Goal: Task Accomplishment & Management: Manage account settings

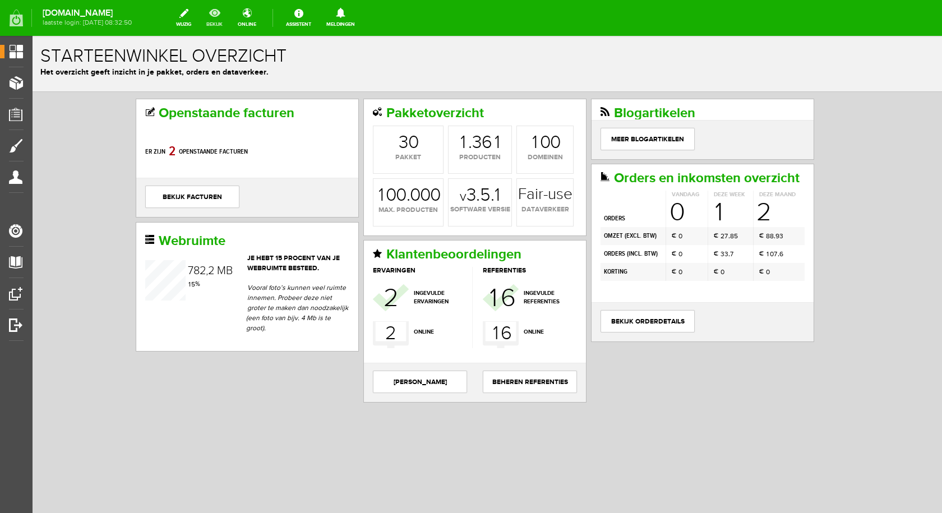
click at [221, 17] on link "bekijk" at bounding box center [215, 18] width 30 height 25
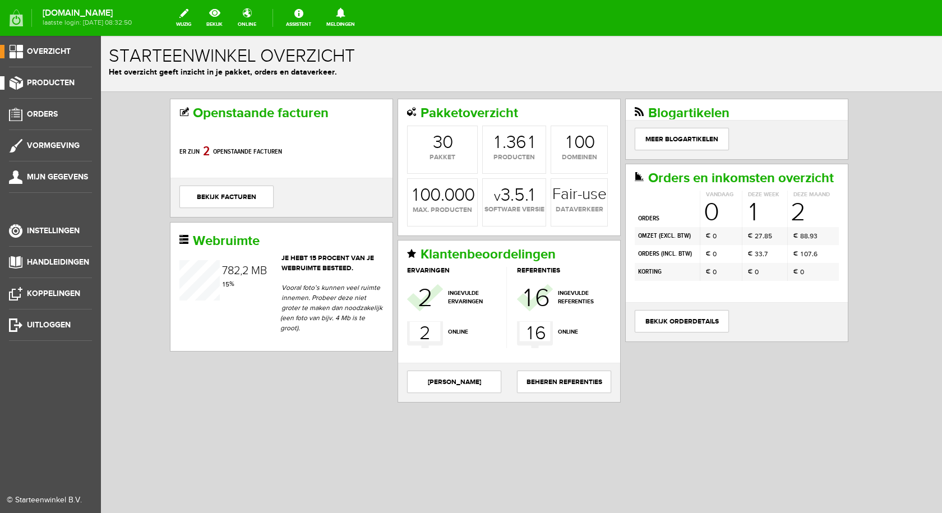
click at [16, 80] on link "Producten" at bounding box center [46, 82] width 92 height 13
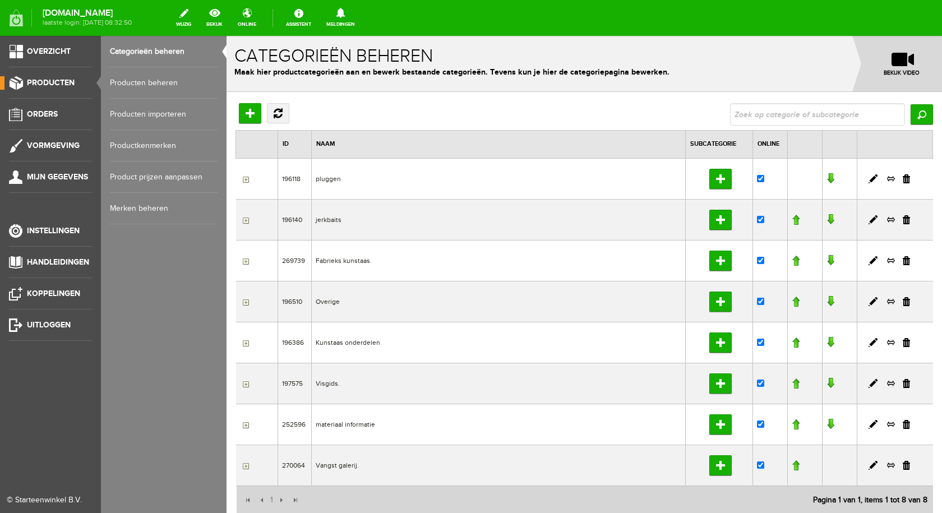
click at [66, 79] on span "Producten" at bounding box center [51, 83] width 48 height 10
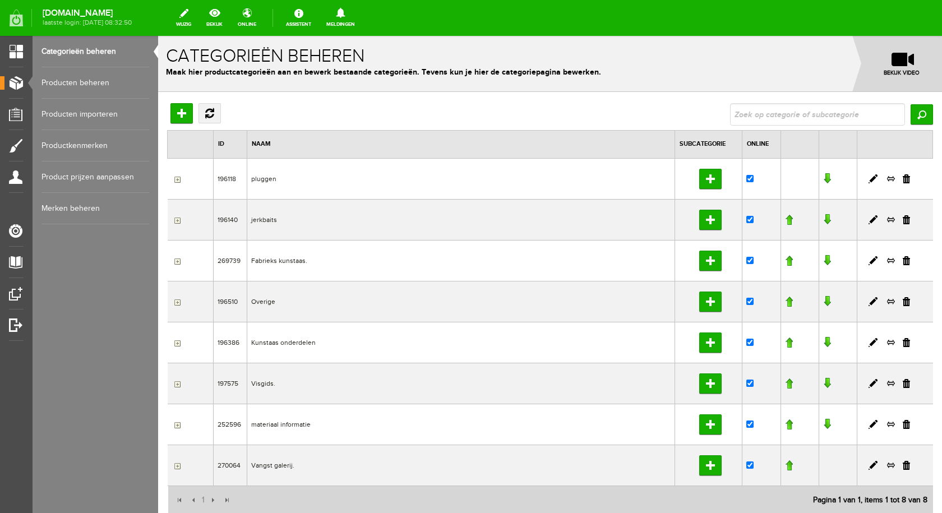
click at [105, 82] on link "Producten beheren" at bounding box center [95, 82] width 108 height 31
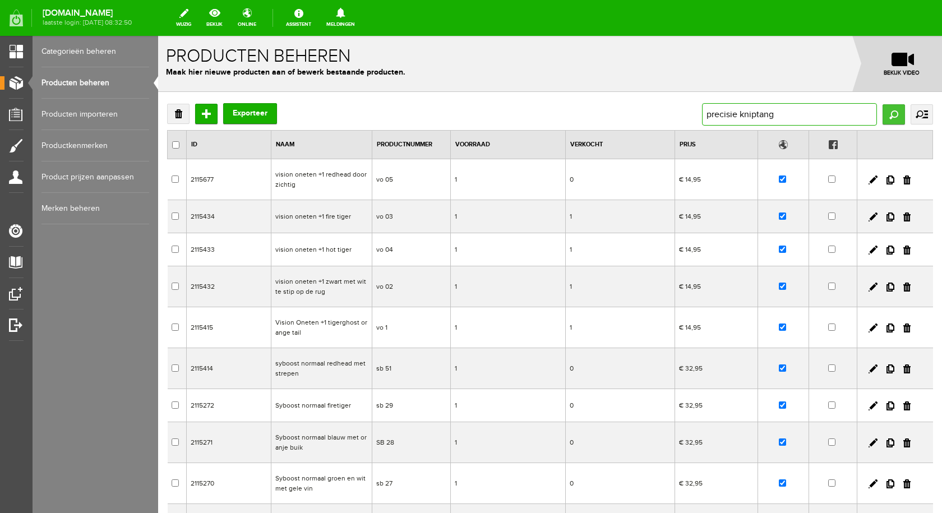
type input "precisie kniptang"
click at [883, 117] on input "Zoeken" at bounding box center [893, 114] width 22 height 20
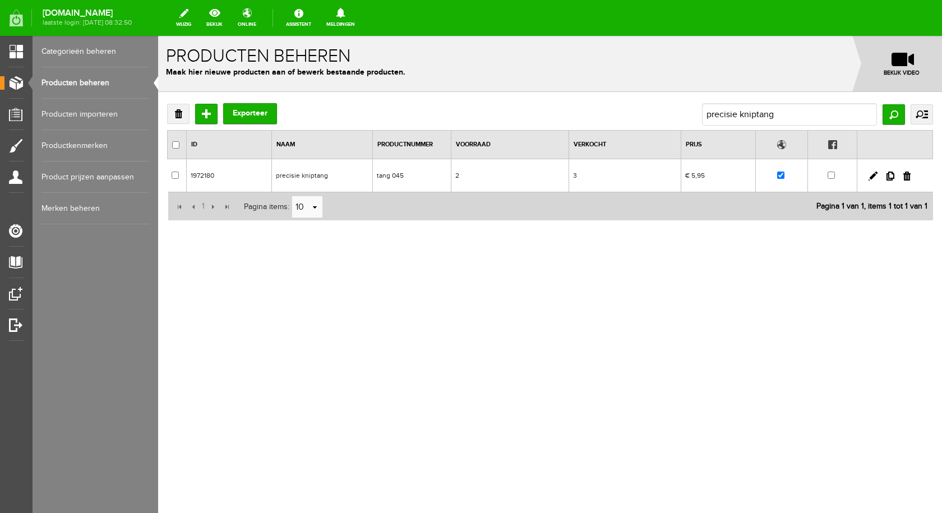
drag, startPoint x: 319, startPoint y: 177, endPoint x: 487, endPoint y: 214, distance: 172.2
click at [319, 177] on td "precisie kniptang" at bounding box center [321, 175] width 101 height 33
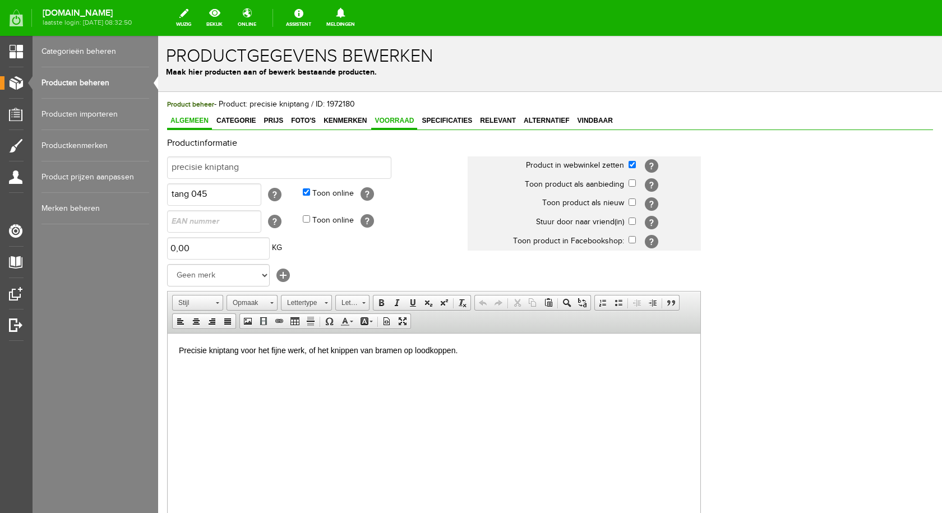
click at [389, 123] on span "Voorraad" at bounding box center [394, 121] width 46 height 8
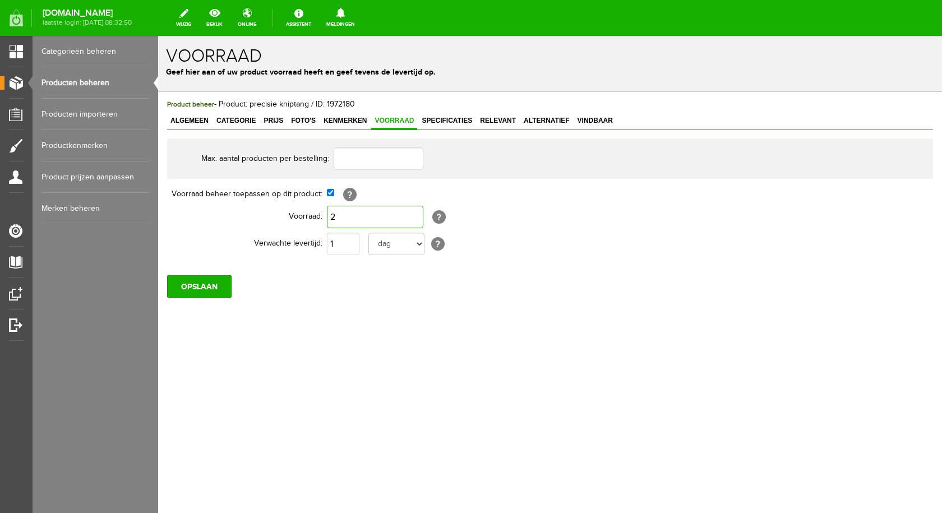
click at [357, 214] on input "2" at bounding box center [375, 217] width 96 height 22
type input "1"
click at [213, 281] on input "OPSLAAN" at bounding box center [199, 286] width 64 height 22
click at [212, 281] on input "OPSLAAN" at bounding box center [199, 286] width 64 height 22
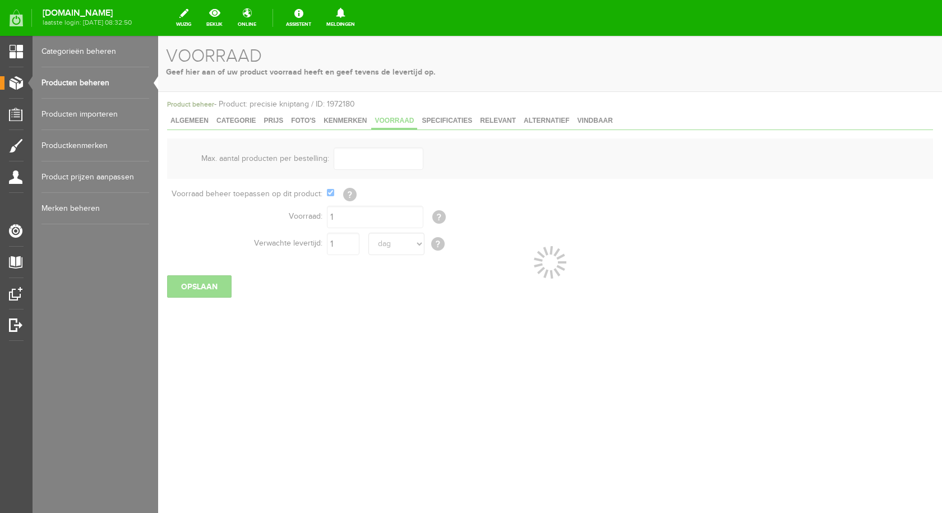
click at [96, 81] on link "Producten beheren" at bounding box center [95, 82] width 108 height 31
